Goal: Task Accomplishment & Management: Complete application form

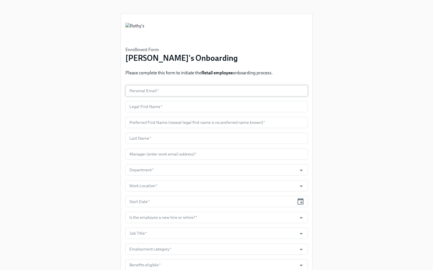
click at [199, 93] on input "text" at bounding box center [217, 90] width 183 height 11
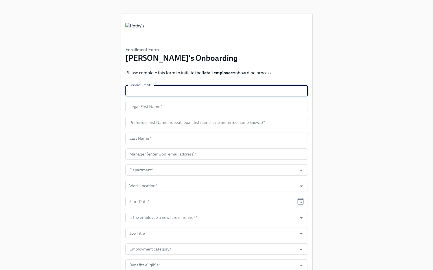
paste input "[EMAIL_ADDRESS][DOMAIN_NAME]"
type input "[EMAIL_ADDRESS][DOMAIN_NAME]"
click at [167, 109] on input "text" at bounding box center [217, 106] width 183 height 11
paste input "[PERSON_NAME]"
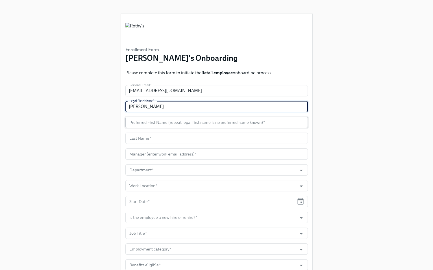
type input "[PERSON_NAME]"
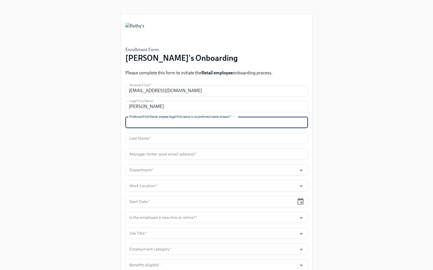
click at [164, 119] on input "text" at bounding box center [217, 122] width 183 height 11
paste input "[PERSON_NAME]"
type input "[PERSON_NAME]"
click at [186, 137] on input "text" at bounding box center [217, 138] width 183 height 11
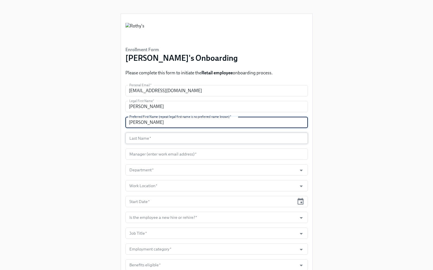
paste input "[PERSON_NAME]"
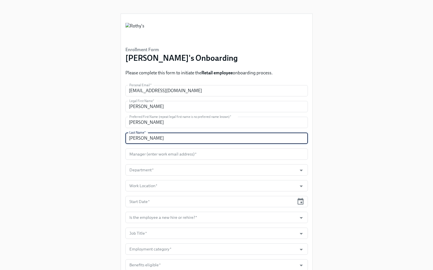
type input "[PERSON_NAME]"
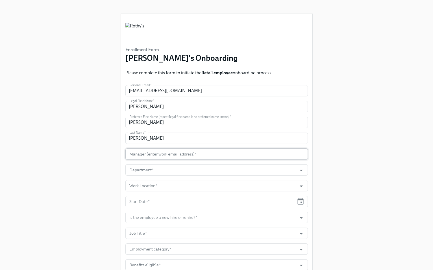
click at [186, 154] on input "text" at bounding box center [217, 153] width 183 height 11
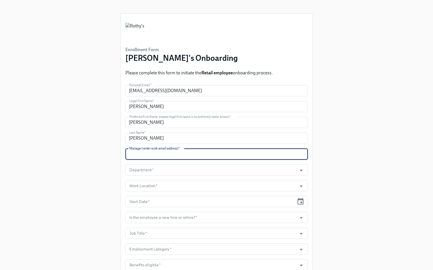
paste input "[EMAIL_ADDRESS][DOMAIN_NAME]"
type input "[EMAIL_ADDRESS][DOMAIN_NAME]"
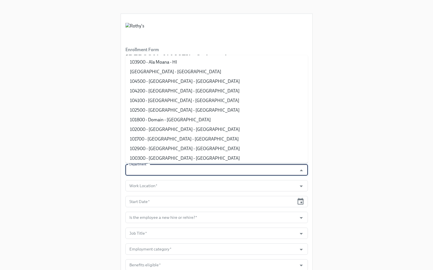
click at [188, 167] on input "Department   *" at bounding box center [211, 169] width 166 height 11
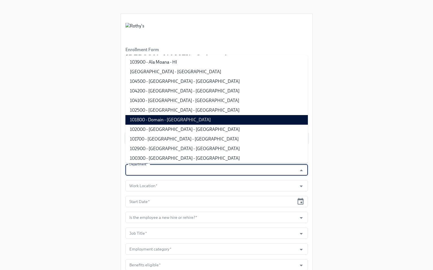
drag, startPoint x: 184, startPoint y: 118, endPoint x: 200, endPoint y: 137, distance: 25.4
click at [184, 118] on li "101800 - Domain - [GEOGRAPHIC_DATA]" at bounding box center [217, 120] width 183 height 10
type input "101800 - Domain - [GEOGRAPHIC_DATA]"
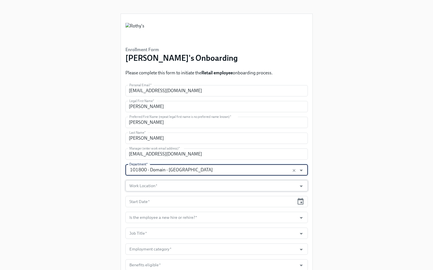
click at [226, 185] on input "Work Location   *" at bounding box center [211, 185] width 166 height 11
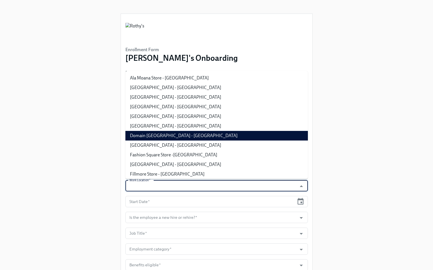
click at [188, 136] on li "Domain [GEOGRAPHIC_DATA] - [GEOGRAPHIC_DATA]" at bounding box center [217, 136] width 183 height 10
type input "Domain [GEOGRAPHIC_DATA] - [GEOGRAPHIC_DATA]"
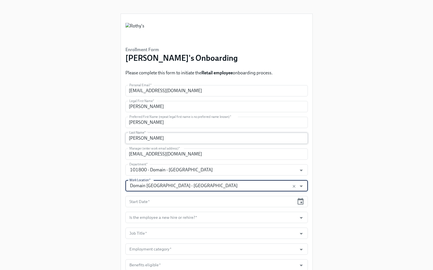
scroll to position [39, 0]
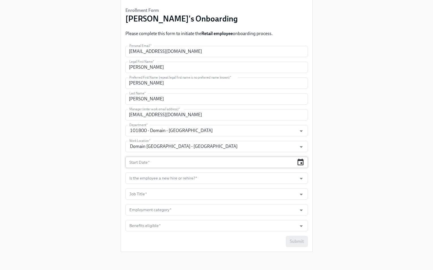
click at [300, 163] on icon "button" at bounding box center [301, 162] width 8 height 8
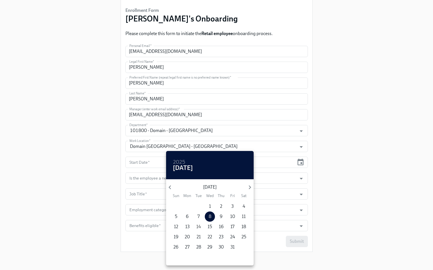
click at [196, 226] on span "14" at bounding box center [199, 227] width 10 height 6
type input "[DATE]"
click at [324, 190] on div at bounding box center [216, 135] width 433 height 270
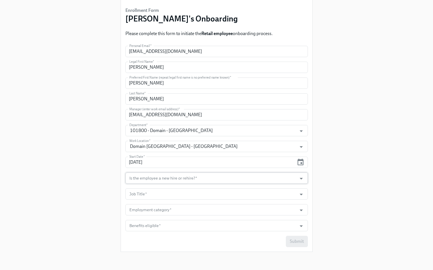
click at [297, 182] on div at bounding box center [298, 178] width 14 height 9
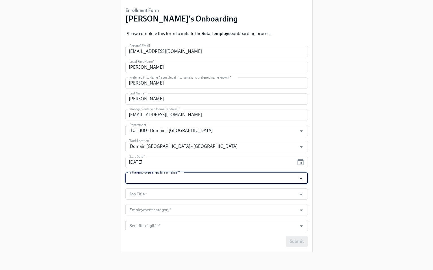
click at [303, 179] on icon "Open" at bounding box center [302, 179] width 8 height 8
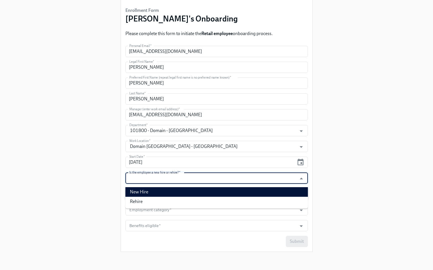
drag, startPoint x: 273, startPoint y: 191, endPoint x: 258, endPoint y: 192, distance: 14.5
click at [273, 191] on li "New Hire" at bounding box center [217, 192] width 183 height 10
type input "New Hire"
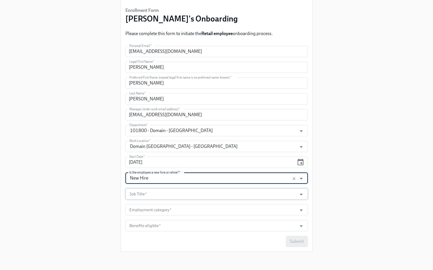
click at [247, 193] on input "Job Title   *" at bounding box center [211, 193] width 166 height 11
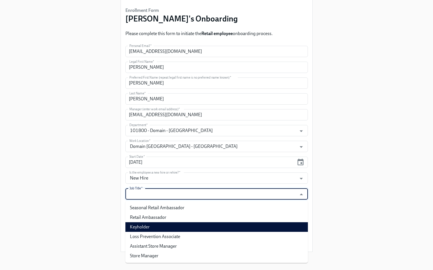
click at [228, 223] on li "Keyholder" at bounding box center [217, 227] width 183 height 10
type input "Keyholder"
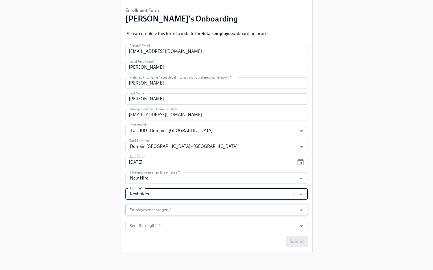
click at [224, 211] on input "Employment category   *" at bounding box center [211, 209] width 166 height 11
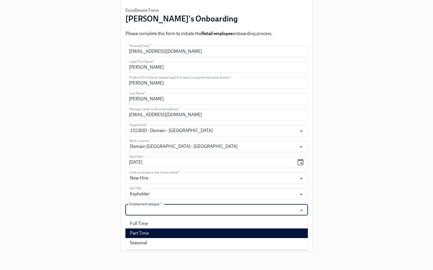
click at [212, 232] on li "Part Time" at bounding box center [217, 233] width 183 height 10
type input "Part Time"
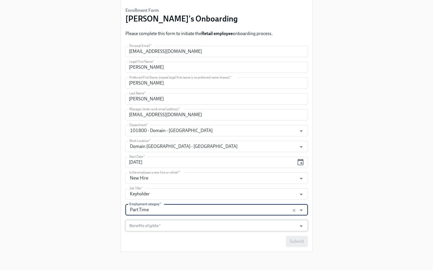
click at [213, 223] on input "Benefits eligible   *" at bounding box center [211, 225] width 166 height 11
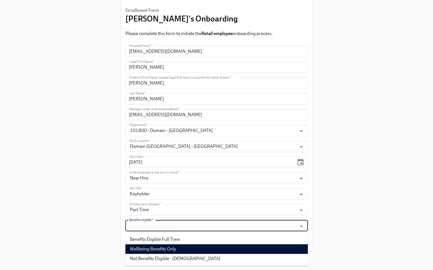
click at [193, 247] on li "Wellbeing Benefits Only" at bounding box center [217, 249] width 183 height 10
type input "Wellbeing Benefits Only"
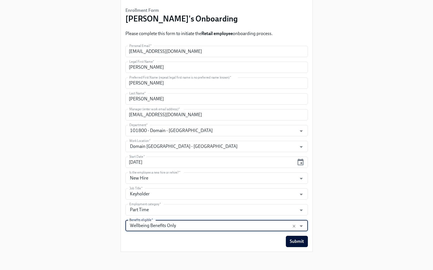
click at [218, 244] on div "Submit" at bounding box center [217, 241] width 183 height 11
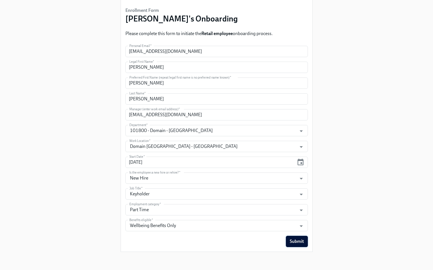
click at [296, 244] on span "Submit" at bounding box center [297, 242] width 14 height 6
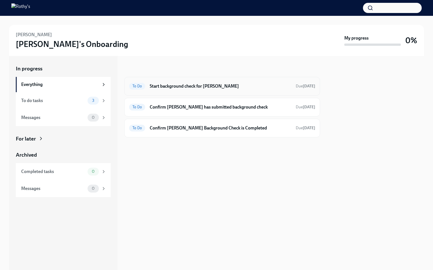
click at [163, 88] on h6 "Start background check for Linda Sanchez" at bounding box center [221, 86] width 142 height 6
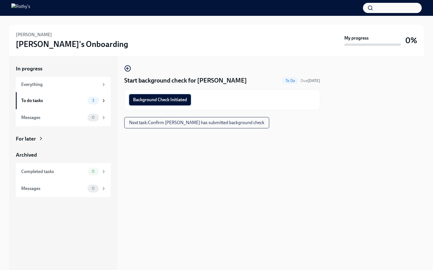
click at [170, 97] on span "Background Check Initiated" at bounding box center [160, 100] width 54 height 6
